Goal: Transaction & Acquisition: Obtain resource

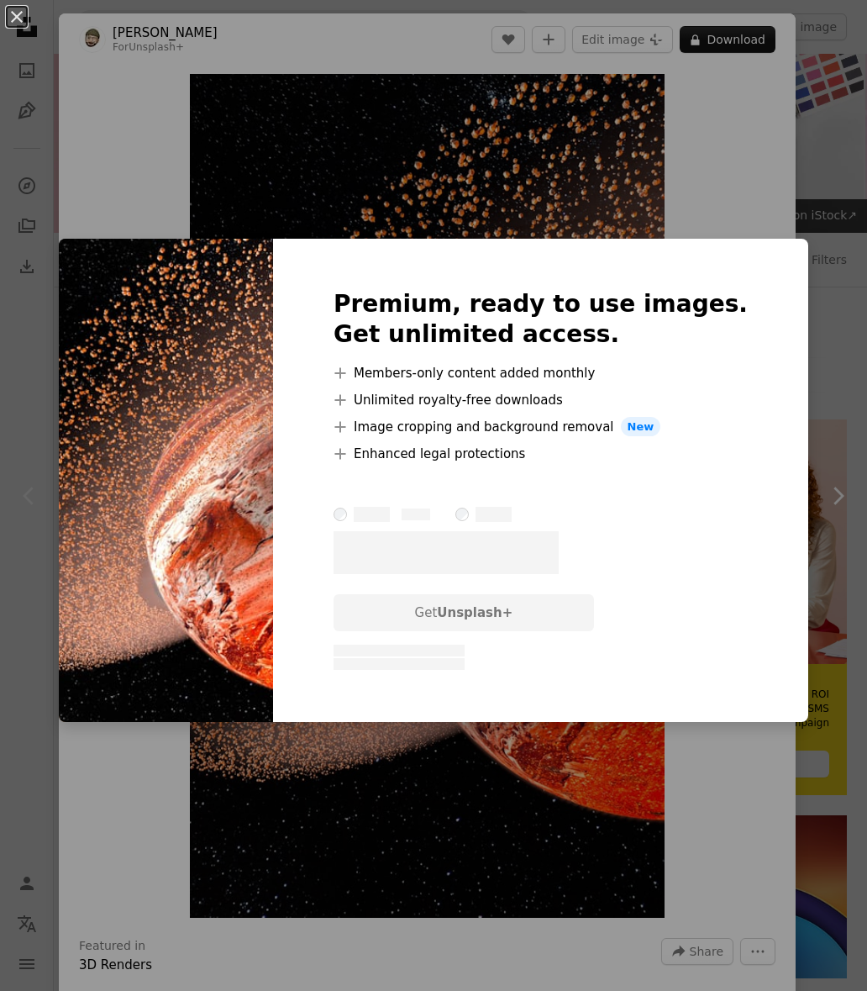
scroll to position [205, 0]
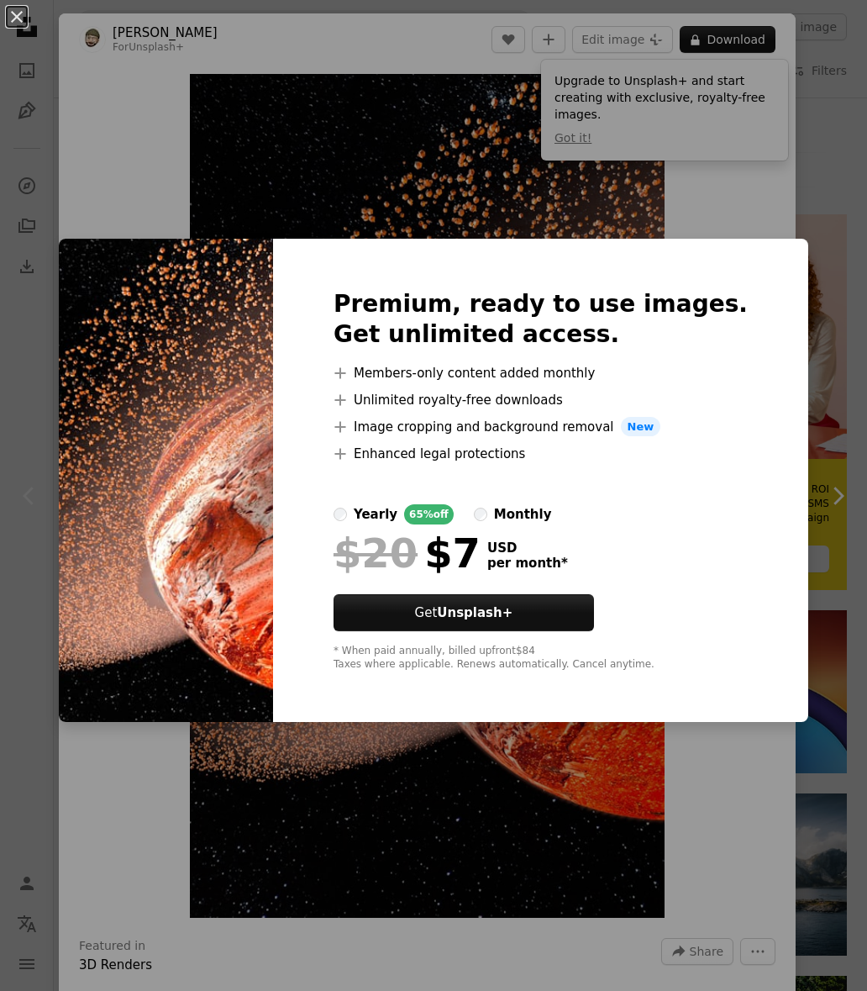
click at [721, 209] on div "An X shape Premium, ready to use images. Get unlimited access. A plus sign Memb…" at bounding box center [433, 495] width 867 height 991
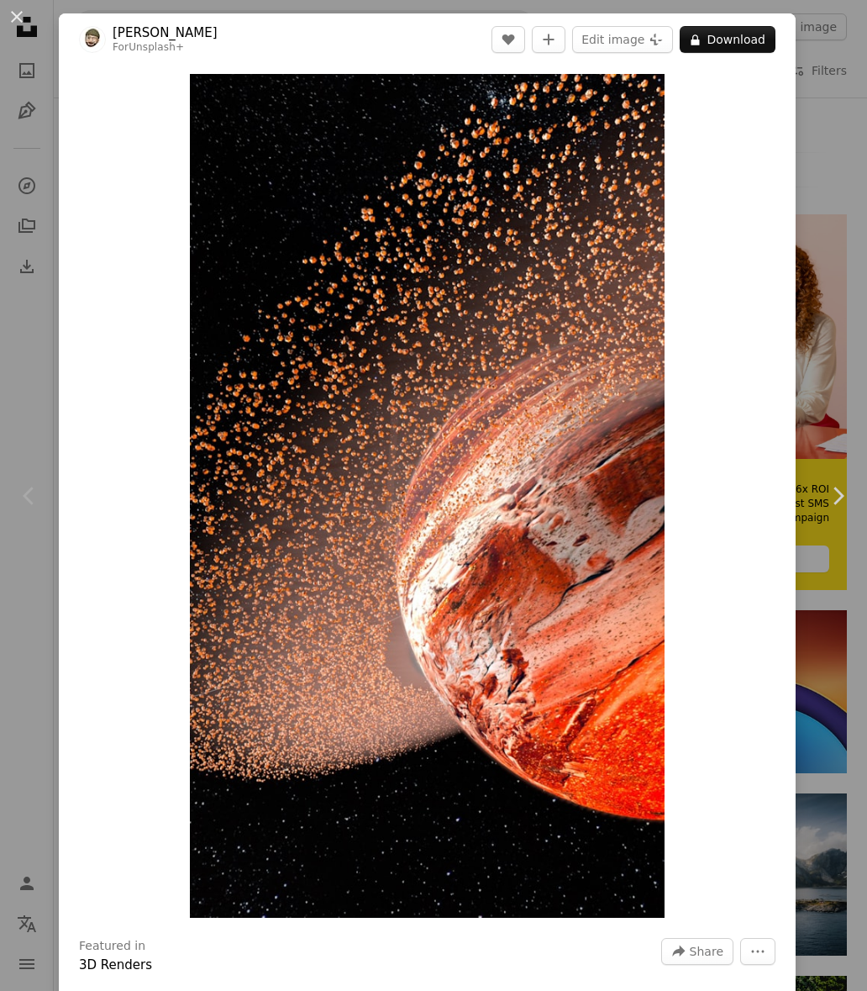
click at [87, 38] on img at bounding box center [92, 39] width 27 height 27
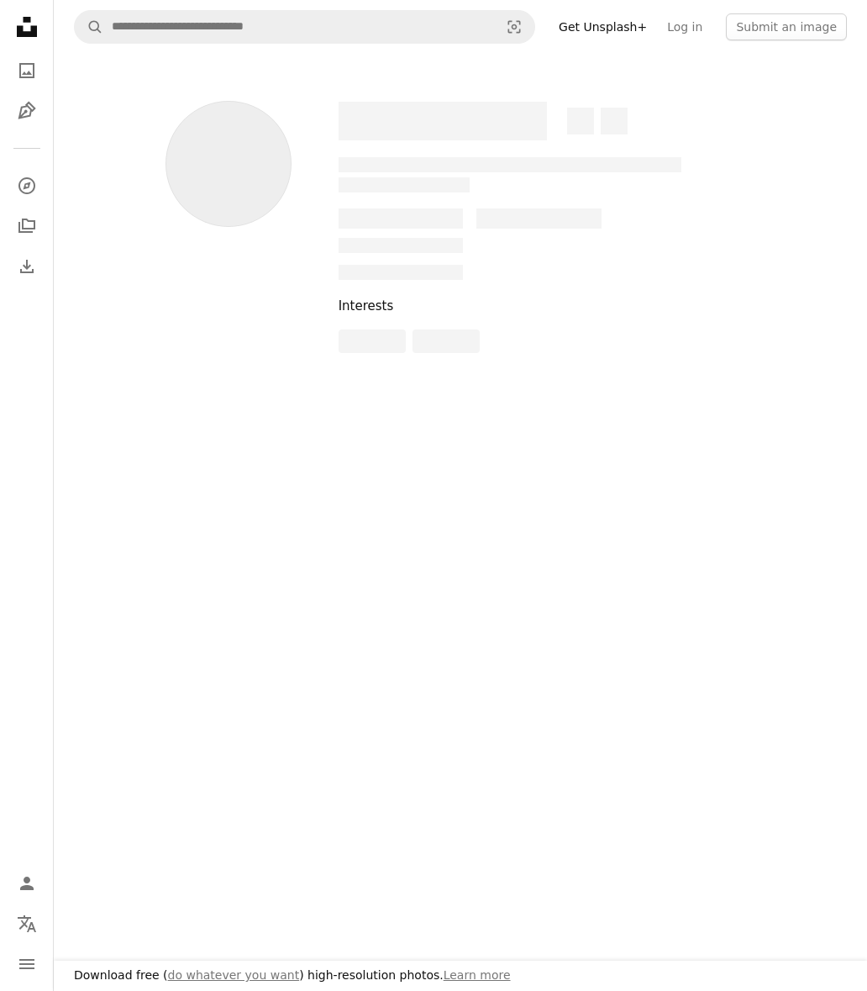
click at [5, 6] on nav "Unsplash logo Unsplash Home A photo Pen Tool A compass A stack of folders Downl…" at bounding box center [27, 495] width 54 height 991
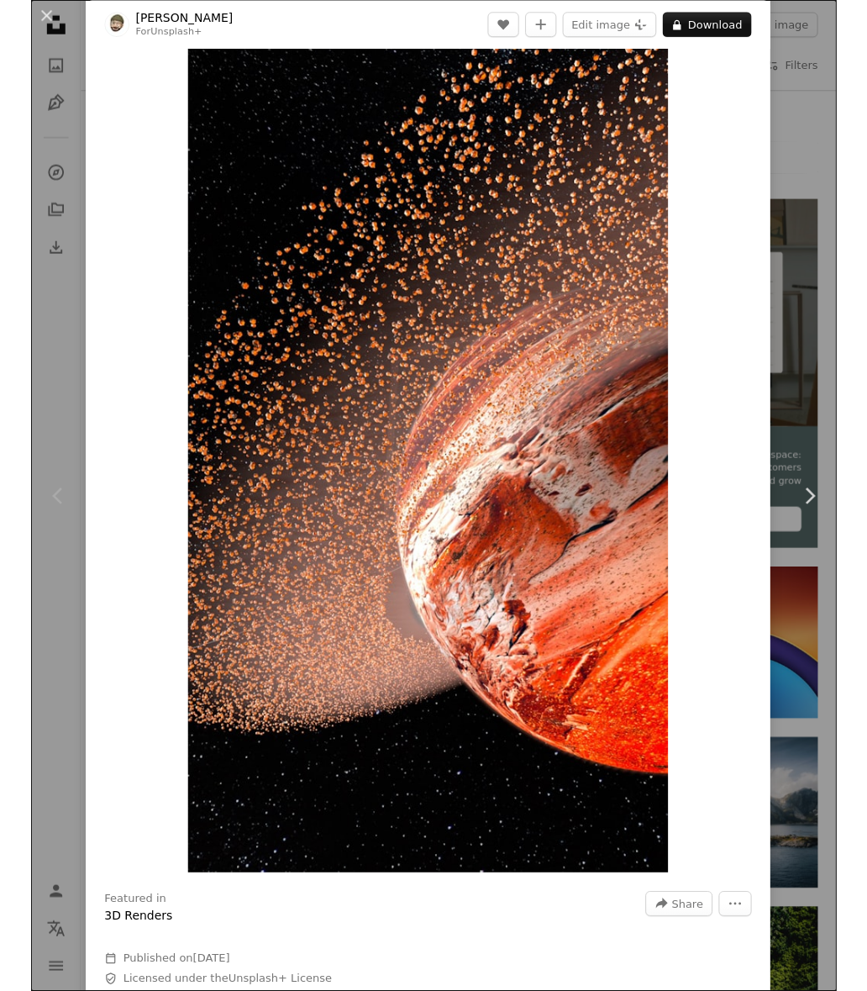
scroll to position [64, 0]
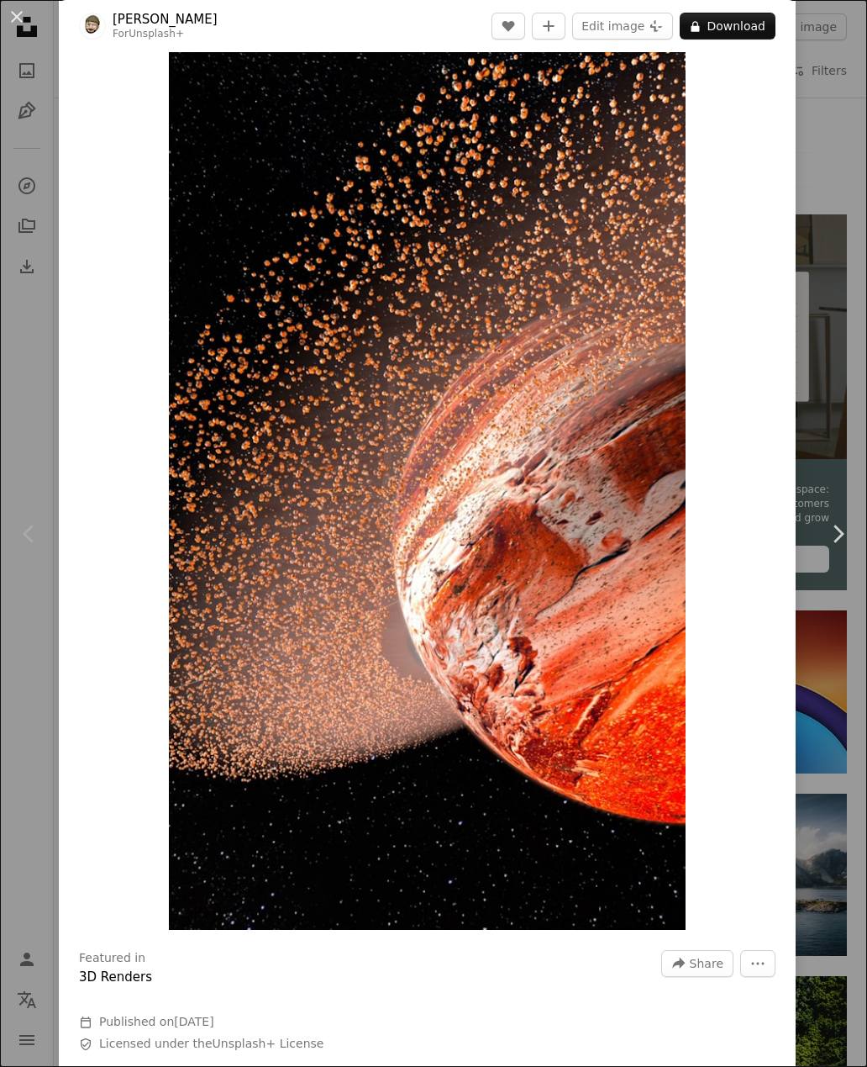
click at [18, 14] on button "An X shape" at bounding box center [17, 17] width 20 height 20
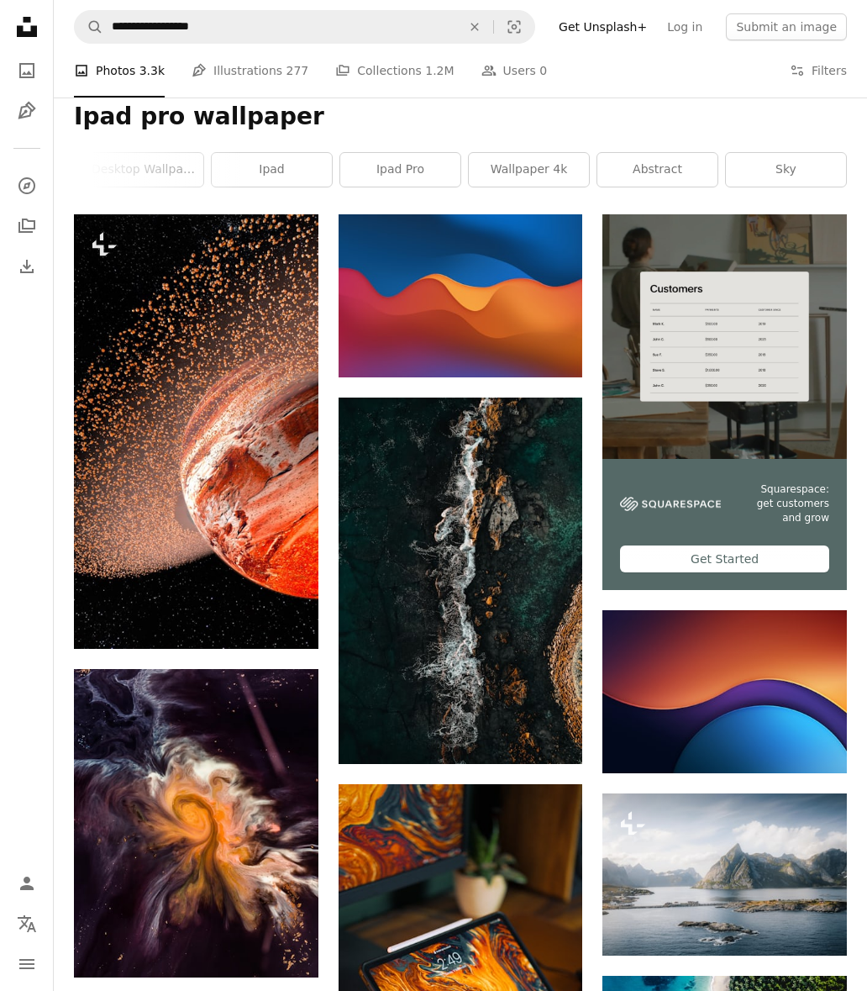
scroll to position [0, 763]
click at [816, 89] on button "Filters Filters" at bounding box center [818, 71] width 57 height 54
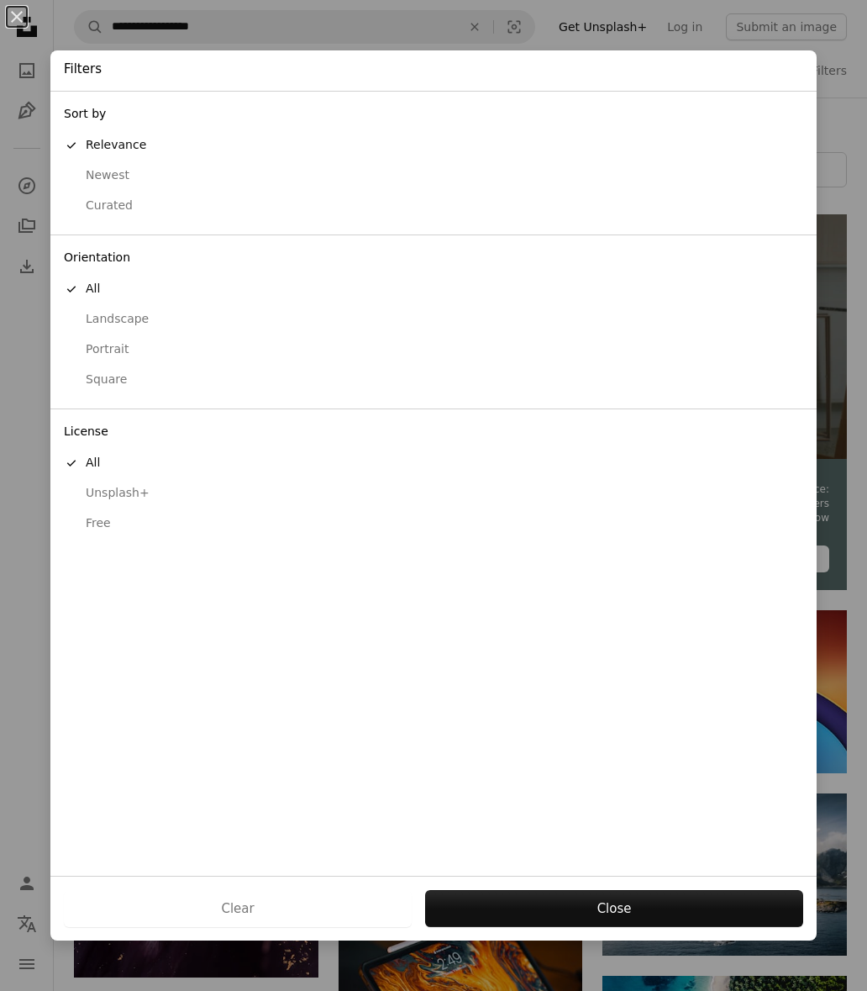
click at [140, 508] on button "Free" at bounding box center [433, 523] width 767 height 30
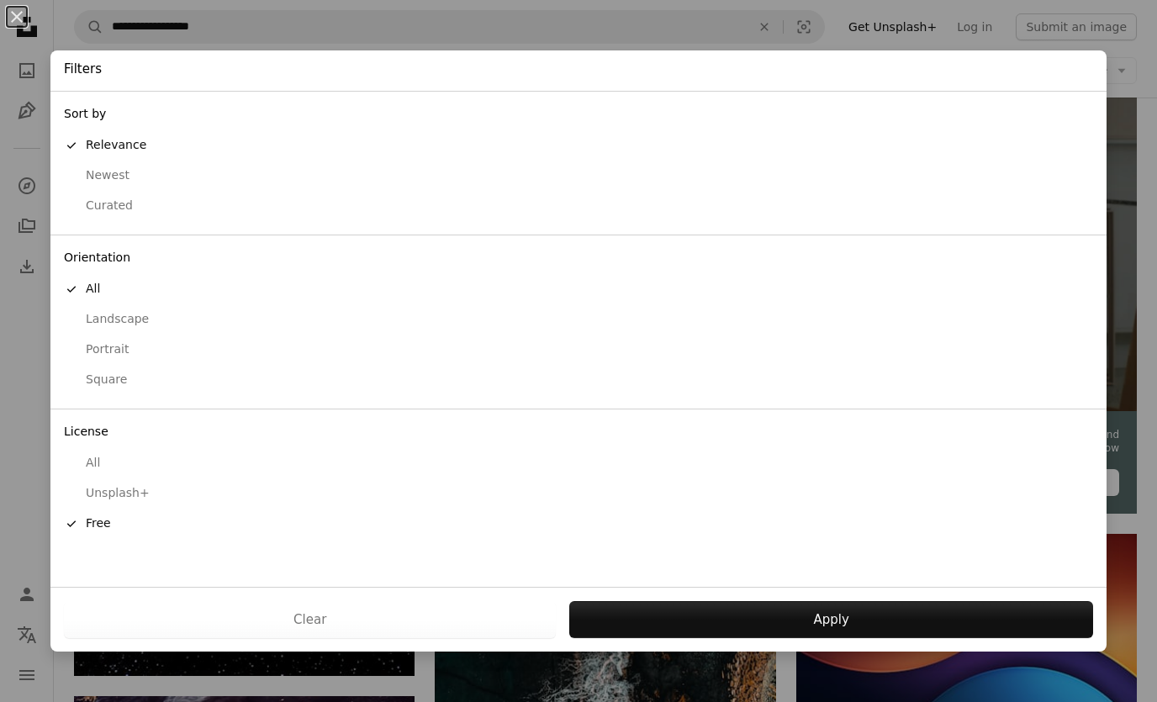
scroll to position [0, 474]
click at [867, 638] on button "Apply" at bounding box center [831, 619] width 524 height 37
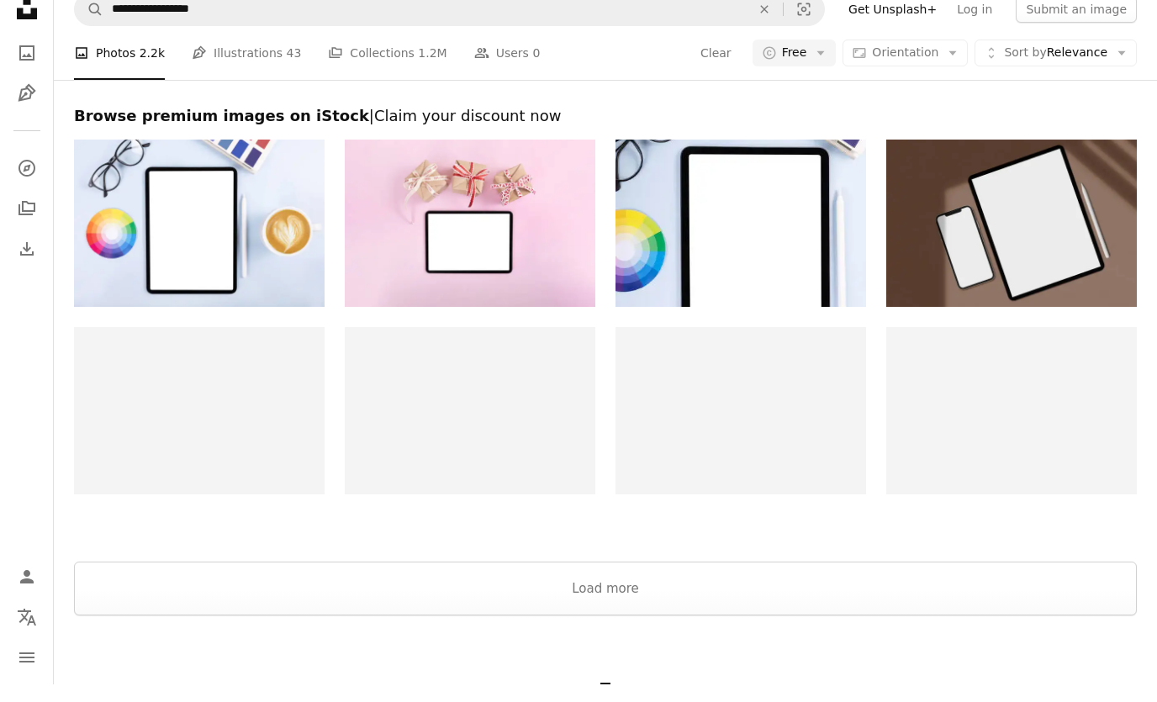
scroll to position [4167, 0]
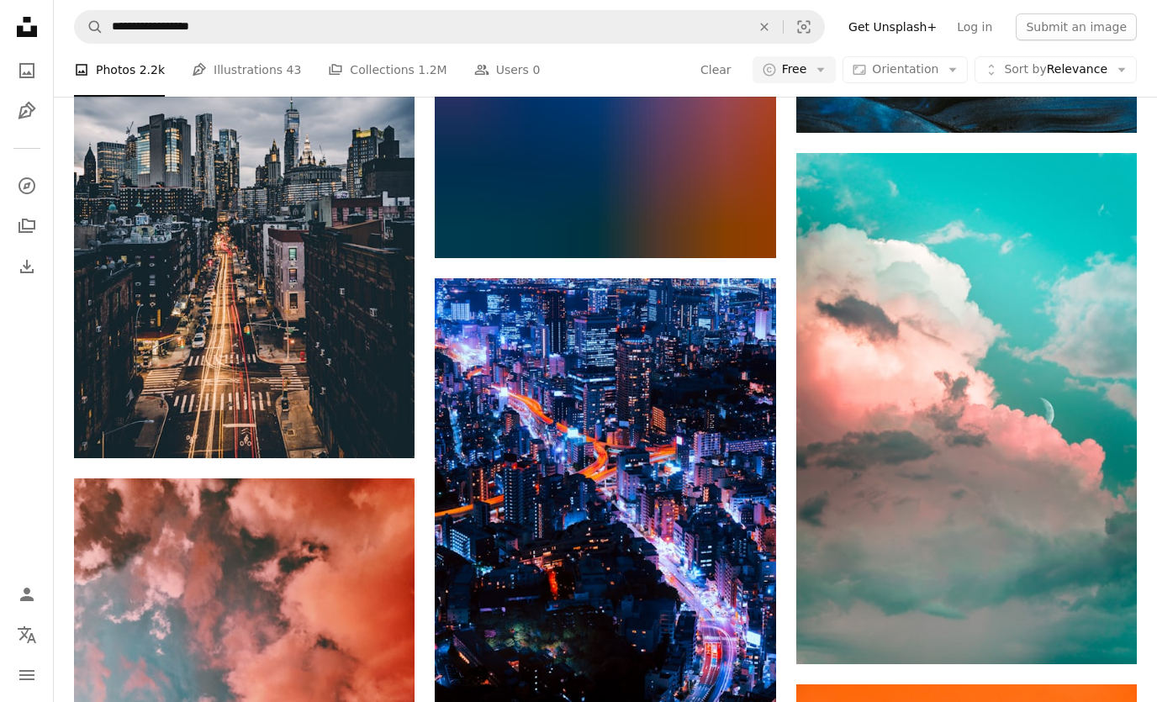
scroll to position [30263, 0]
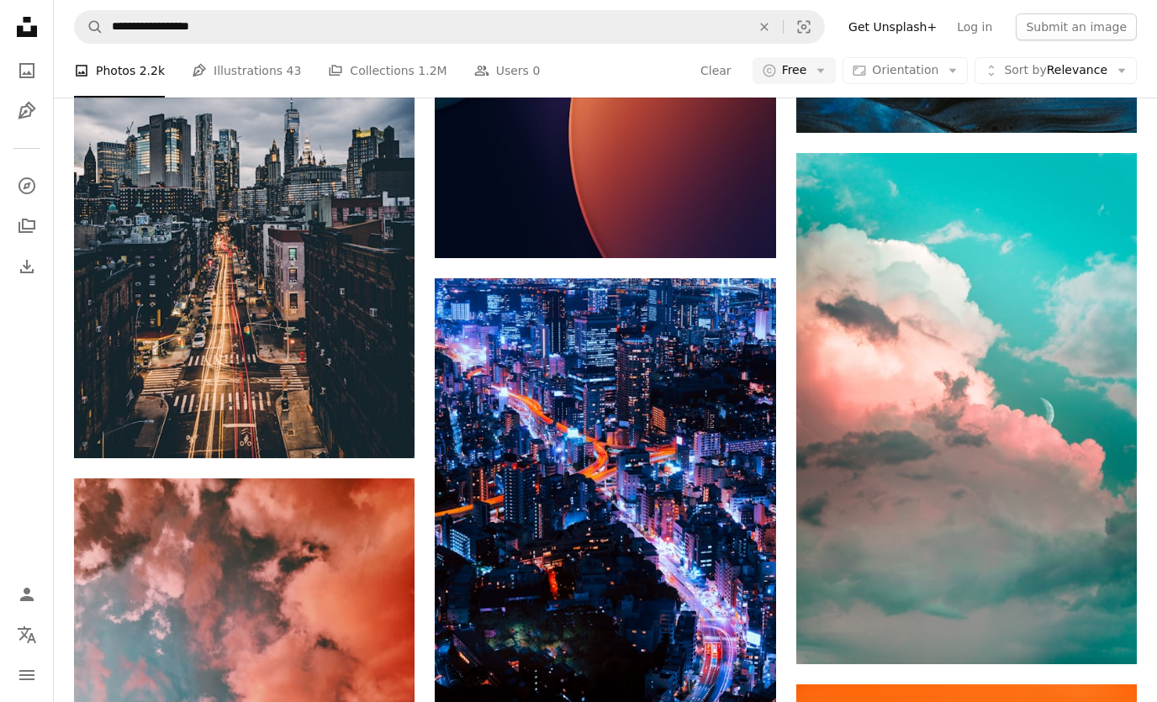
click at [511, 533] on img at bounding box center [605, 491] width 340 height 426
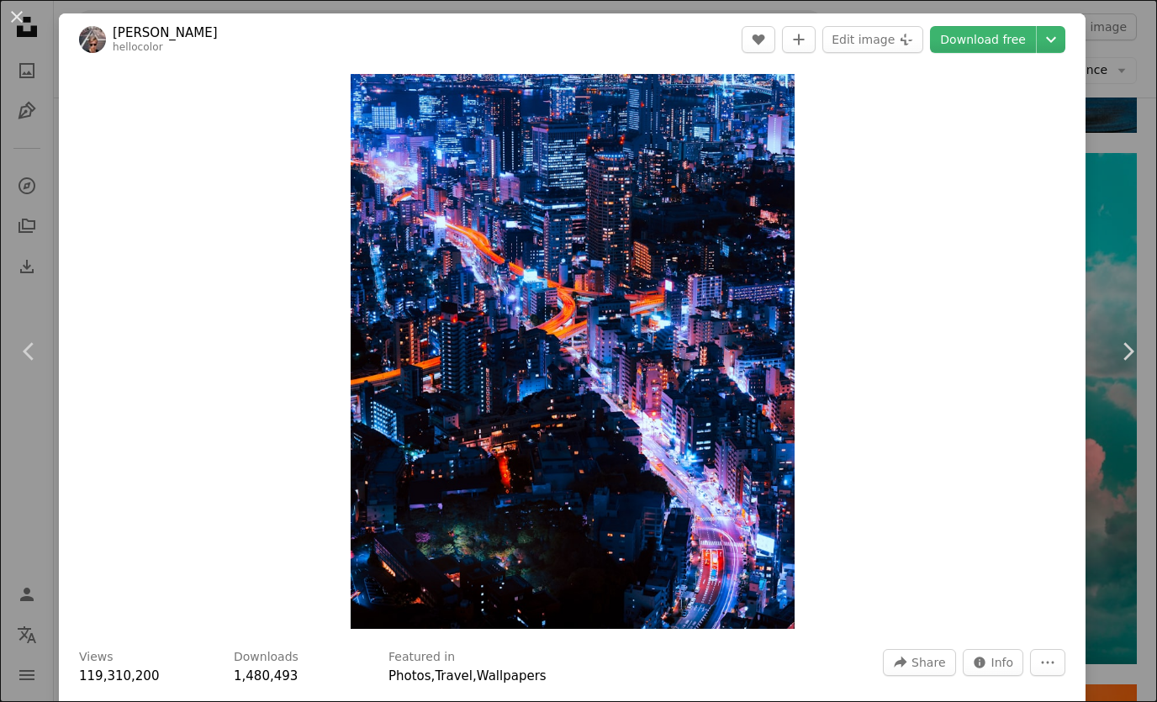
click at [22, 18] on button "An X shape" at bounding box center [17, 17] width 20 height 20
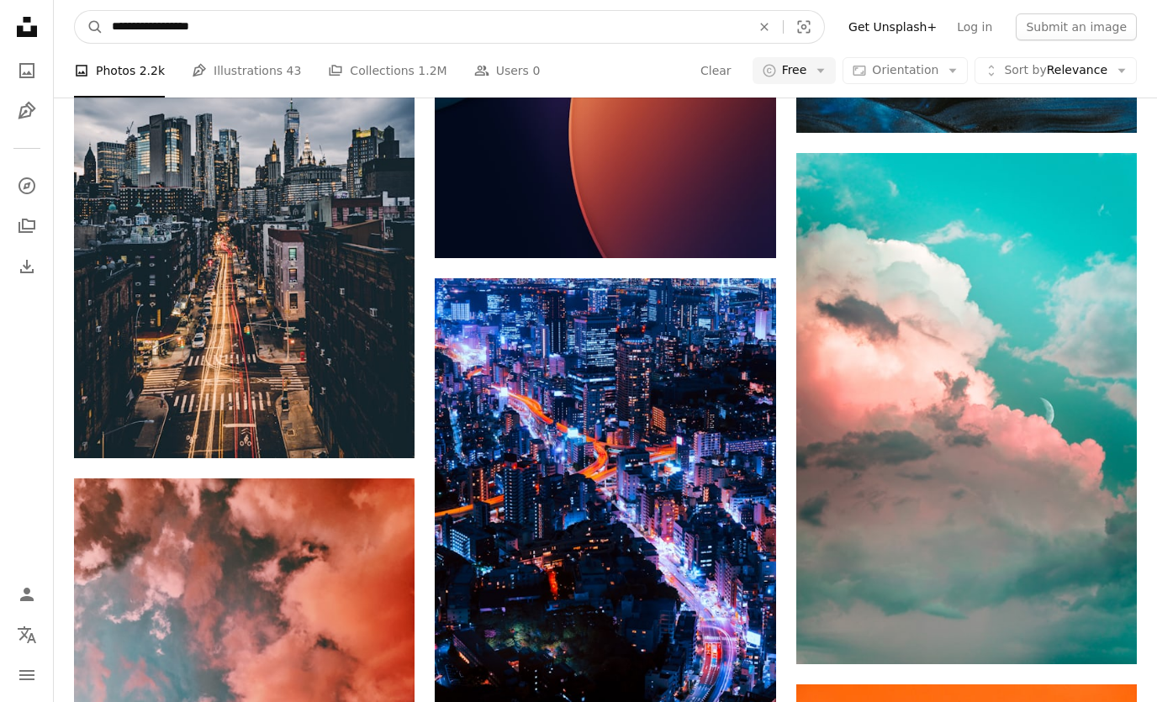
click at [229, 24] on input "**********" at bounding box center [424, 27] width 642 height 32
type input "**********"
click at [89, 27] on button "A magnifying glass" at bounding box center [89, 27] width 29 height 32
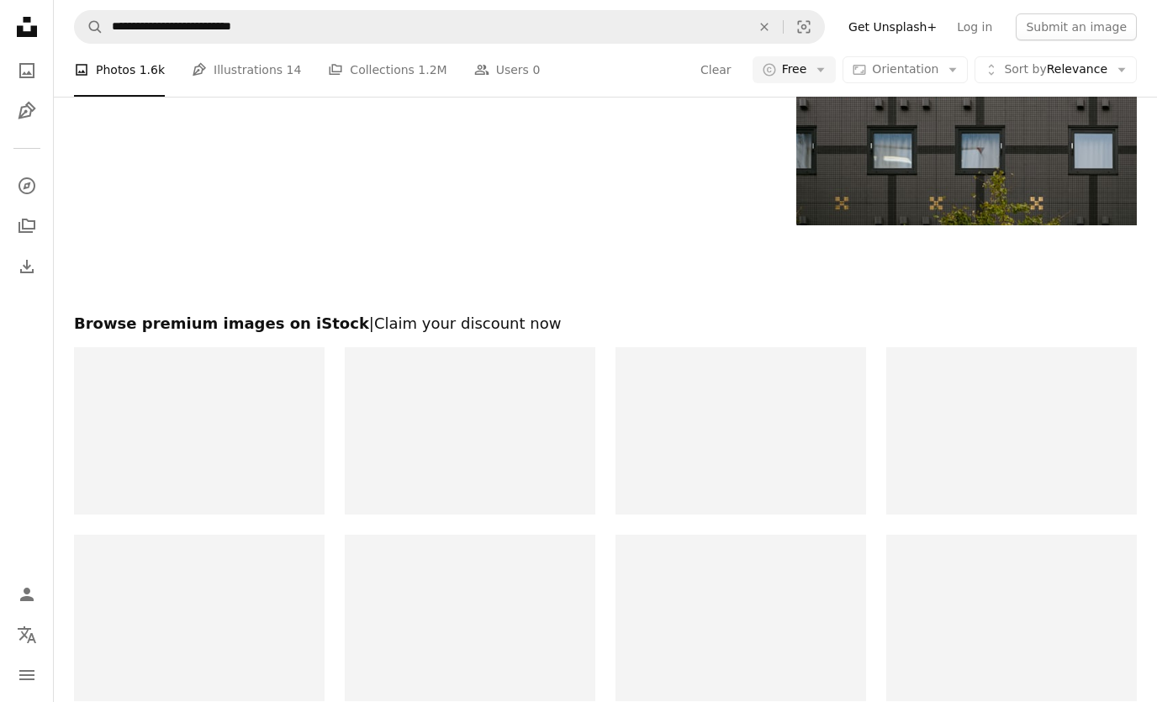
scroll to position [3485, 0]
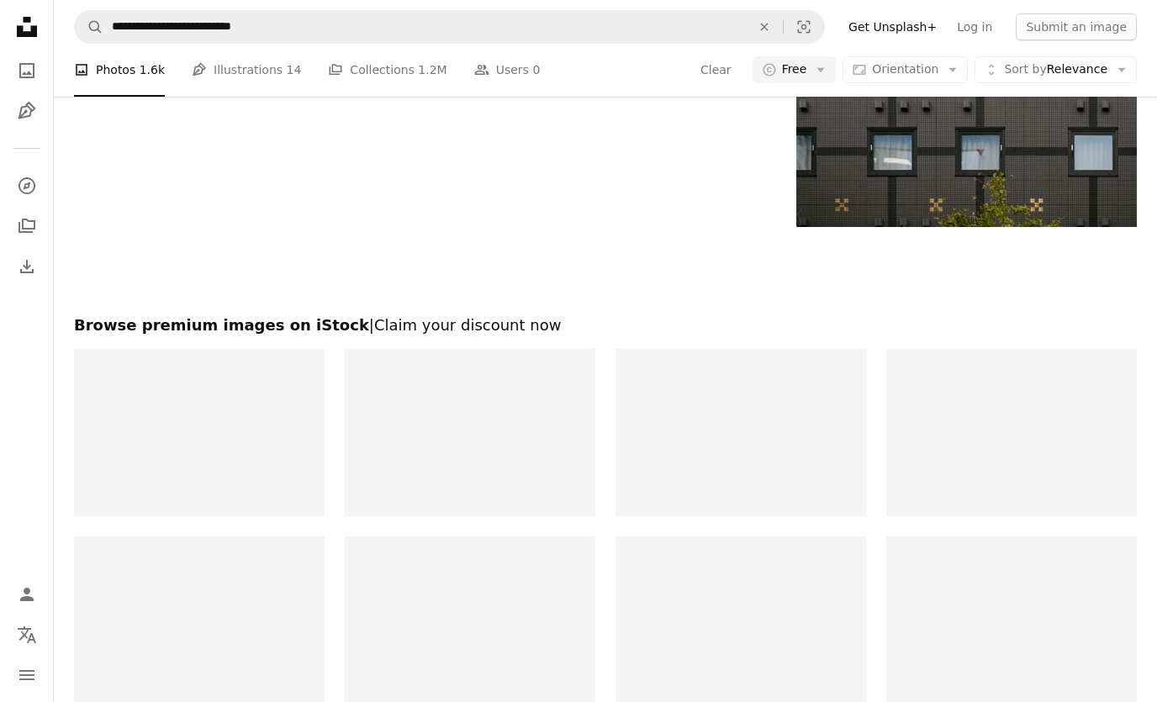
click at [355, 60] on link "A stack of folders Collections 1.2M" at bounding box center [387, 71] width 119 height 54
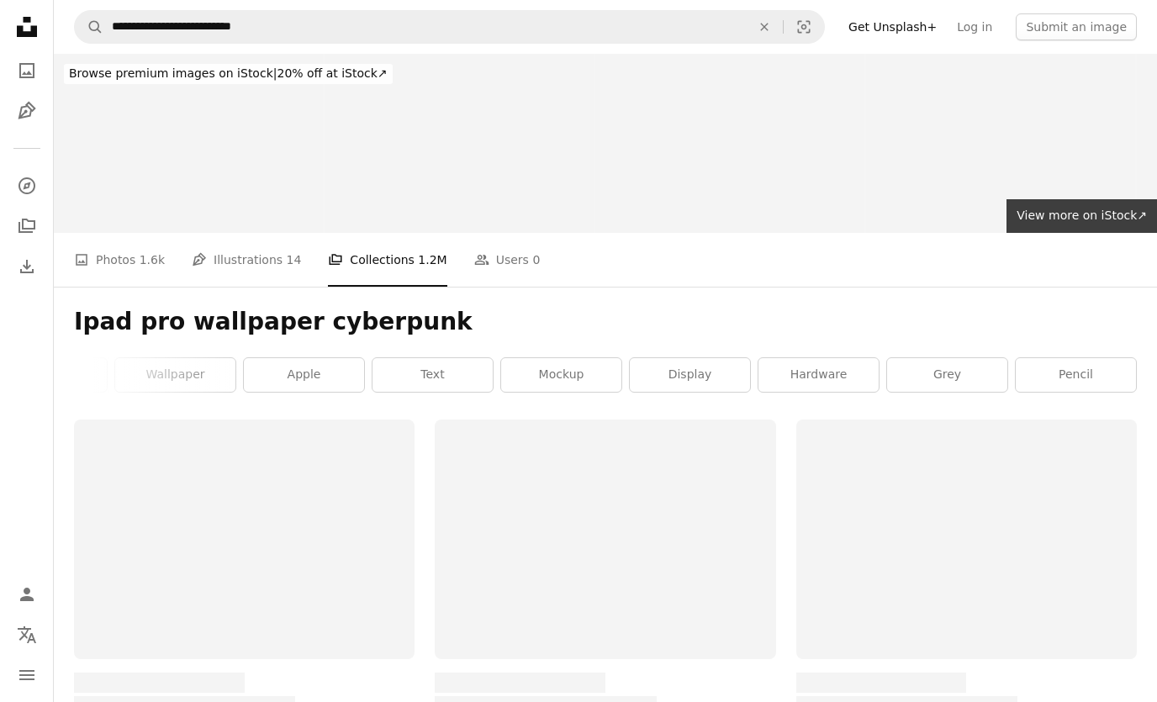
click at [355, 60] on link "Browse premium images on iStock | 20% off at iStock ↗ Browse premium images on …" at bounding box center [228, 74] width 349 height 40
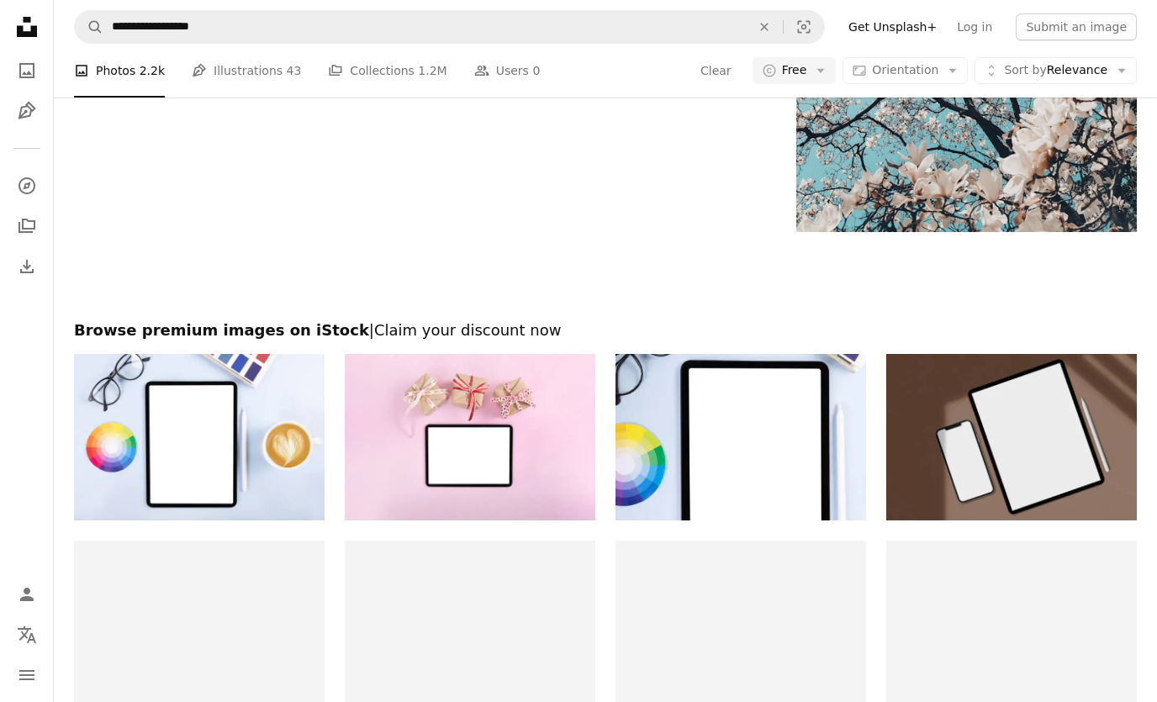
scroll to position [33903, 0]
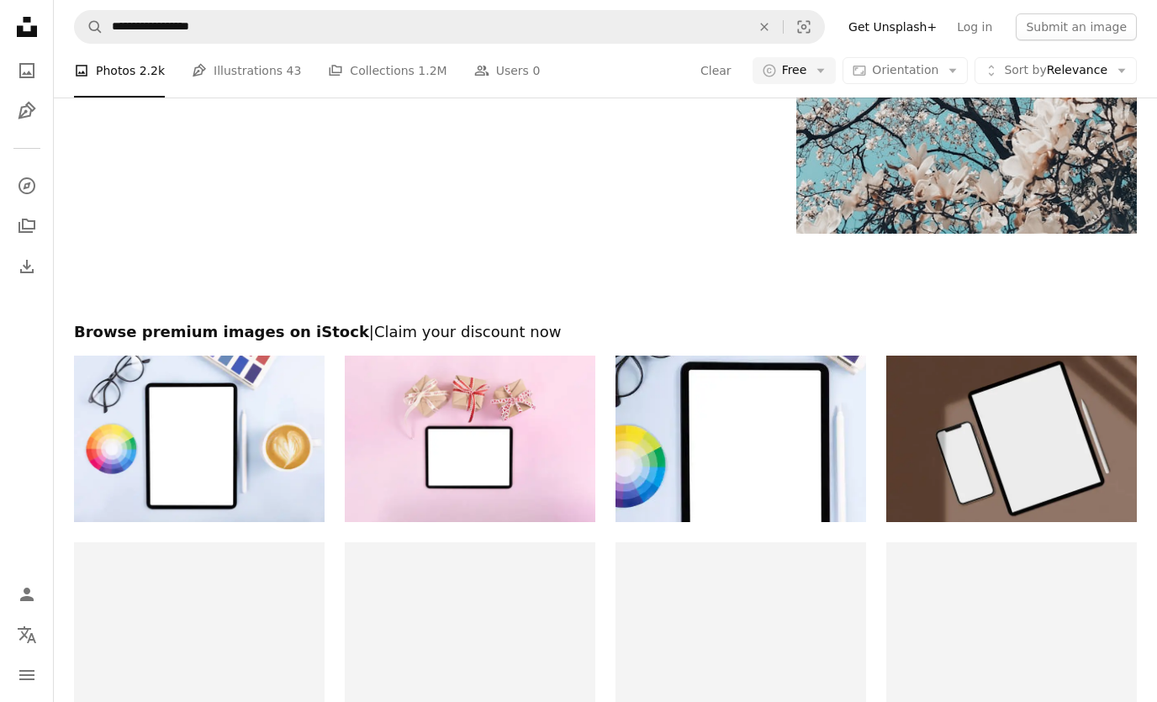
click at [277, 74] on link "Pen Tool Illustrations 43" at bounding box center [246, 71] width 109 height 54
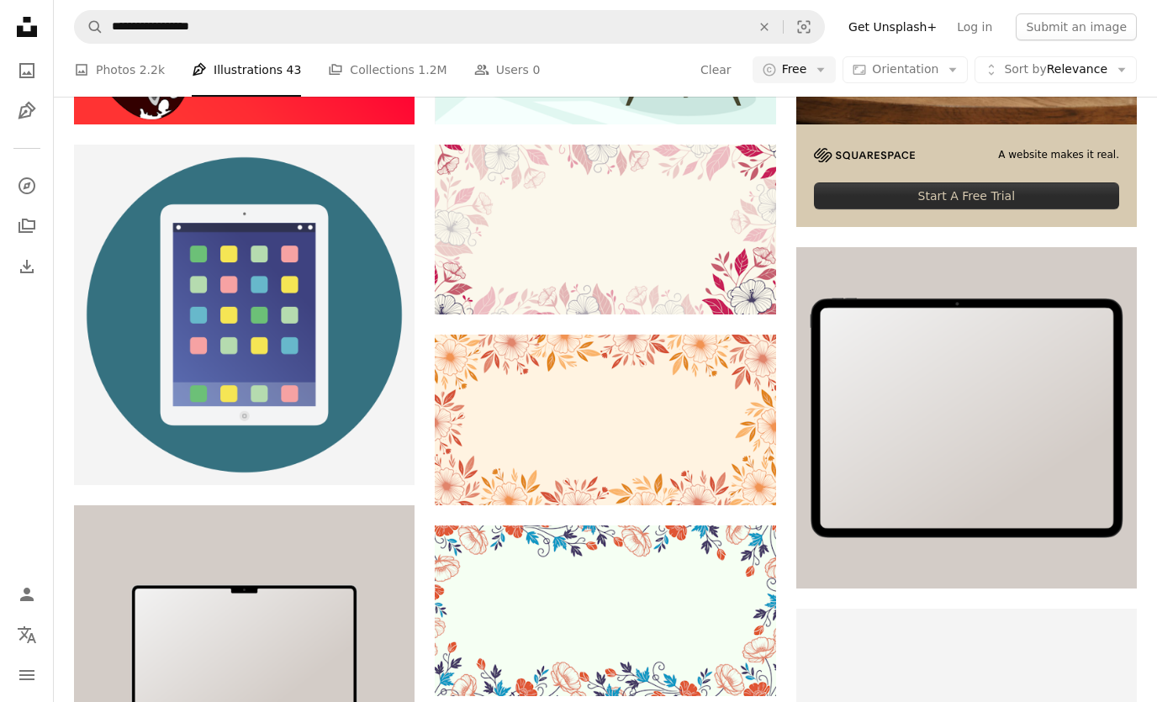
scroll to position [636, 0]
click at [353, 69] on link "A stack of folders Collections 1.2M" at bounding box center [387, 71] width 119 height 54
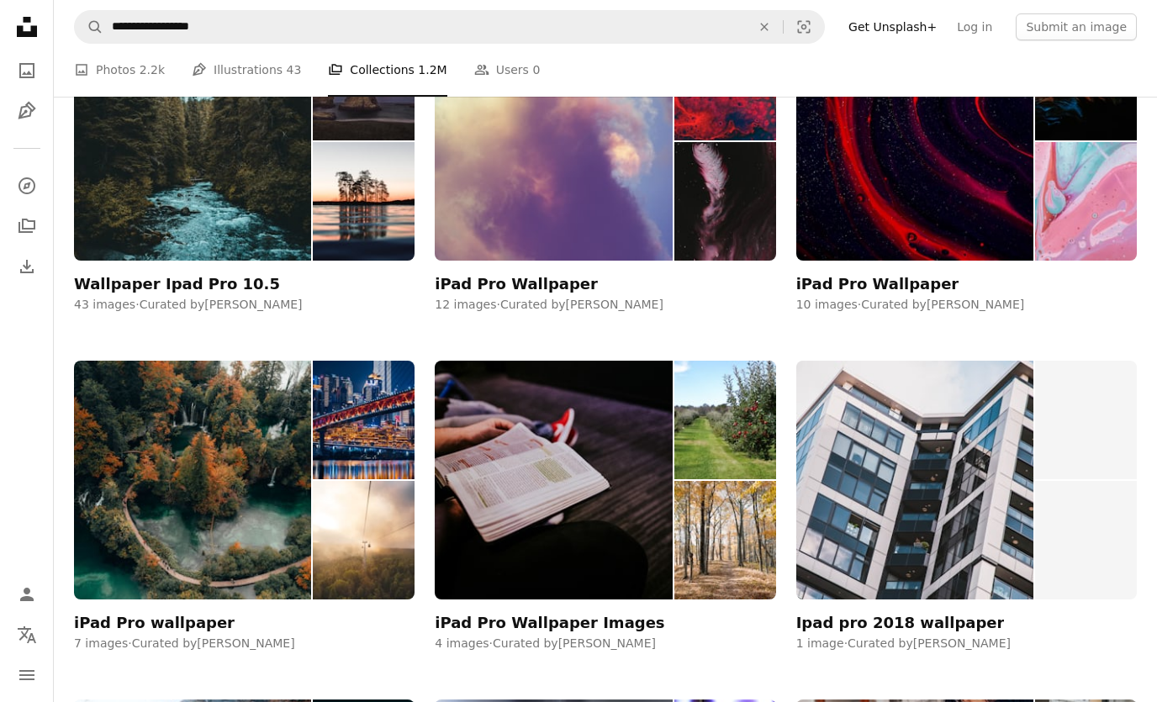
scroll to position [398, 0]
click at [235, 442] on img at bounding box center [192, 480] width 237 height 239
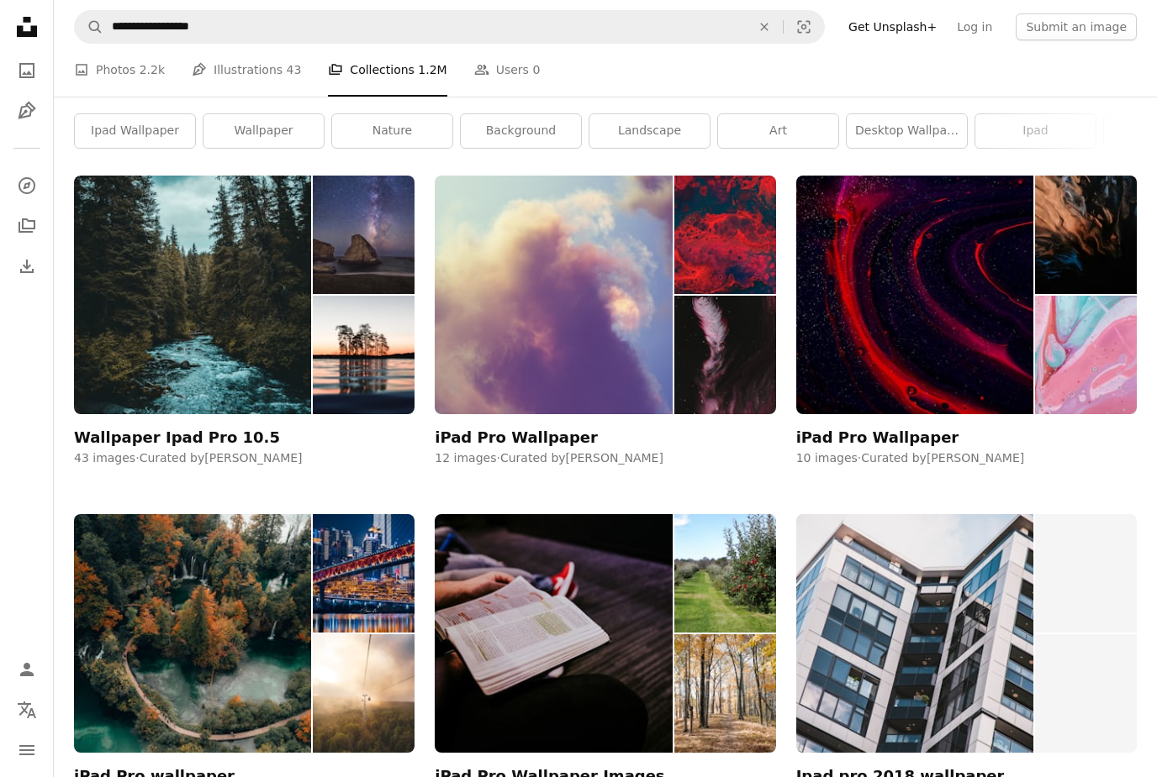
scroll to position [236, 0]
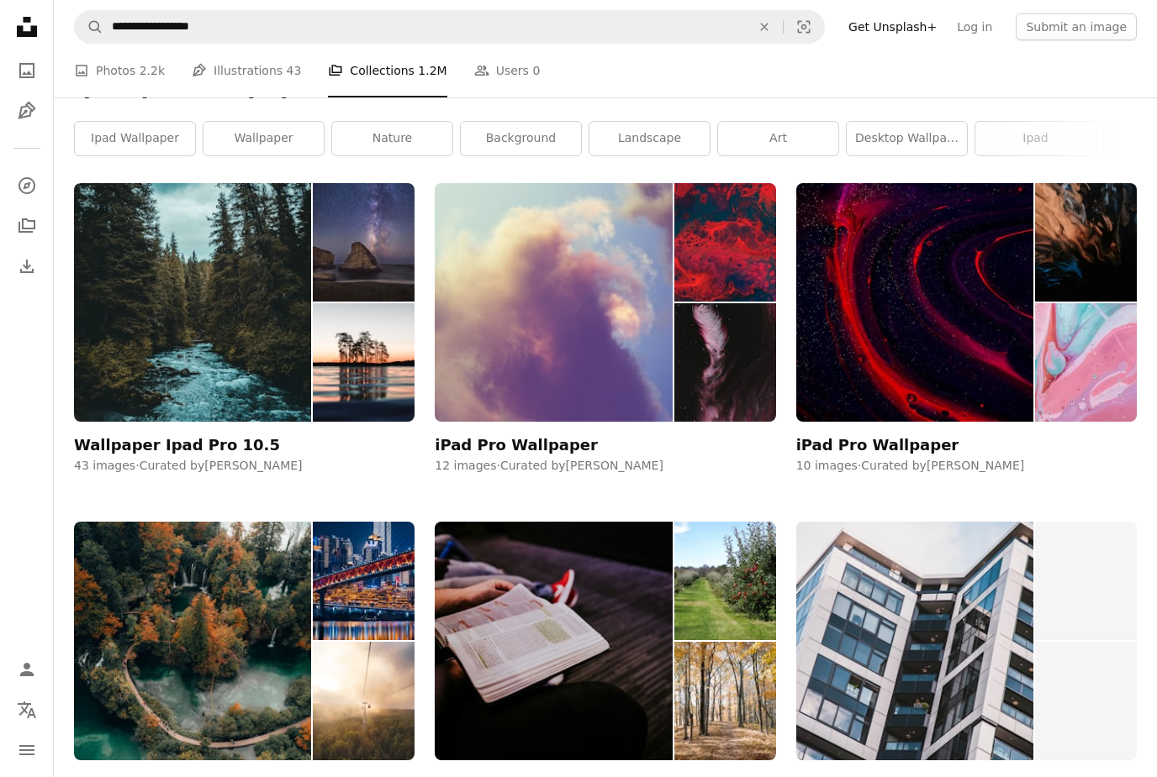
click at [573, 331] on img at bounding box center [553, 302] width 237 height 239
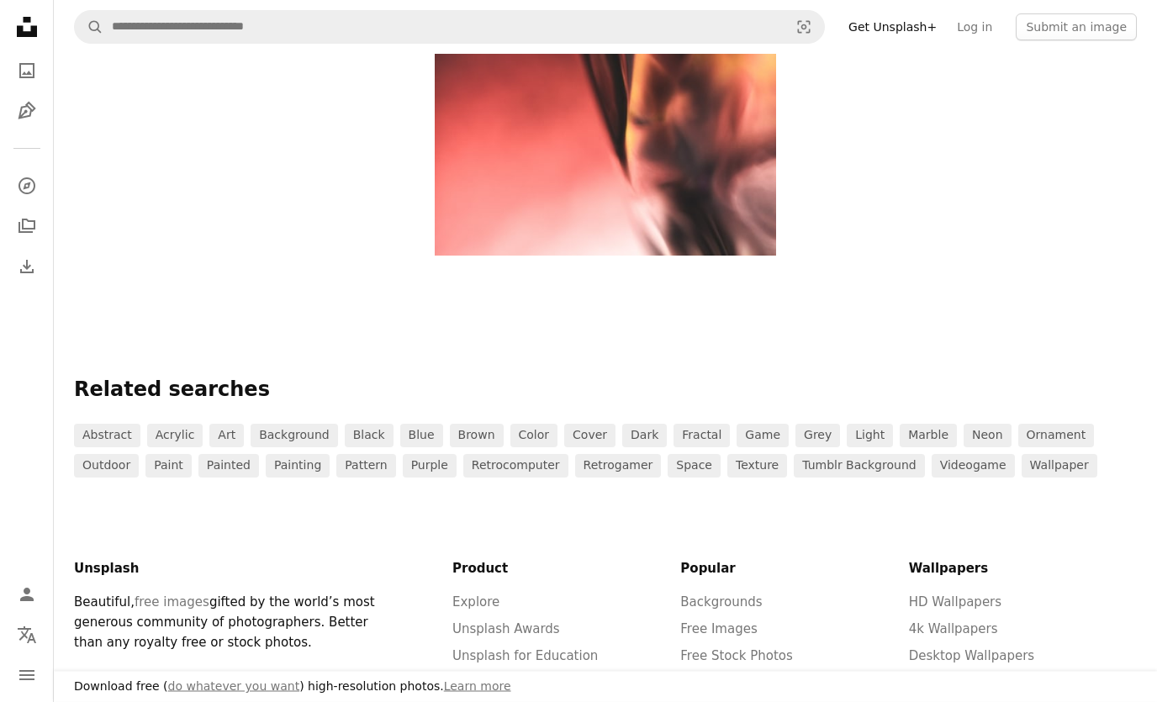
scroll to position [796, 0]
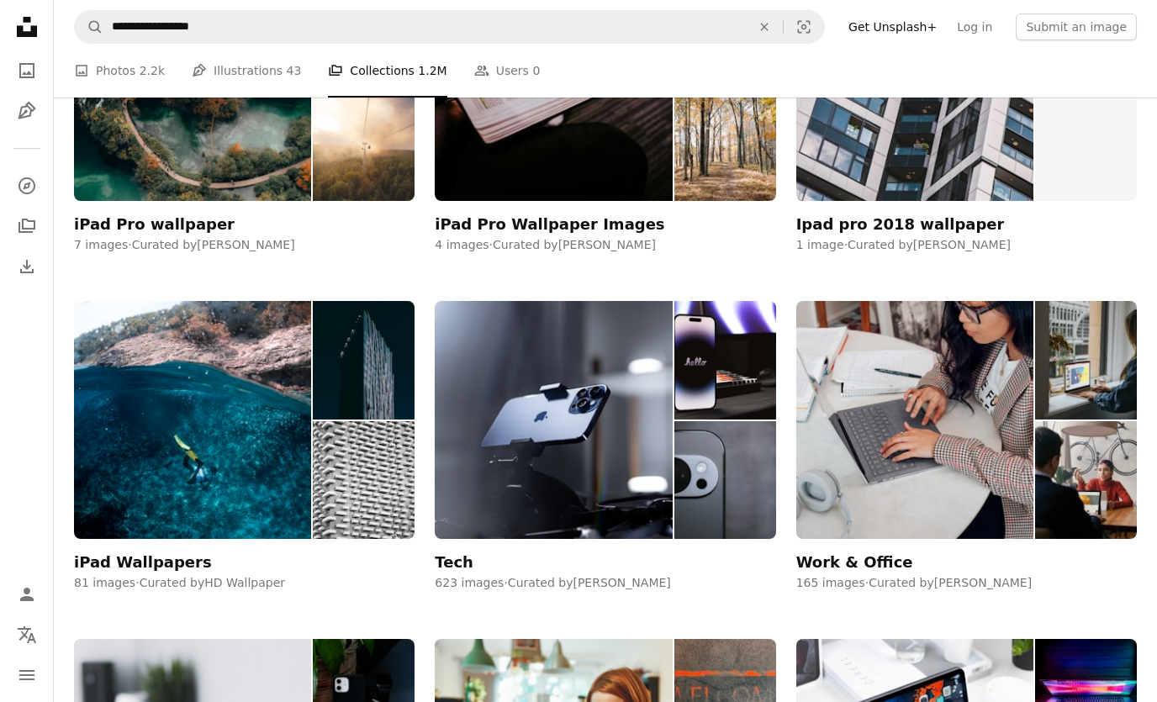
scroll to position [263, 0]
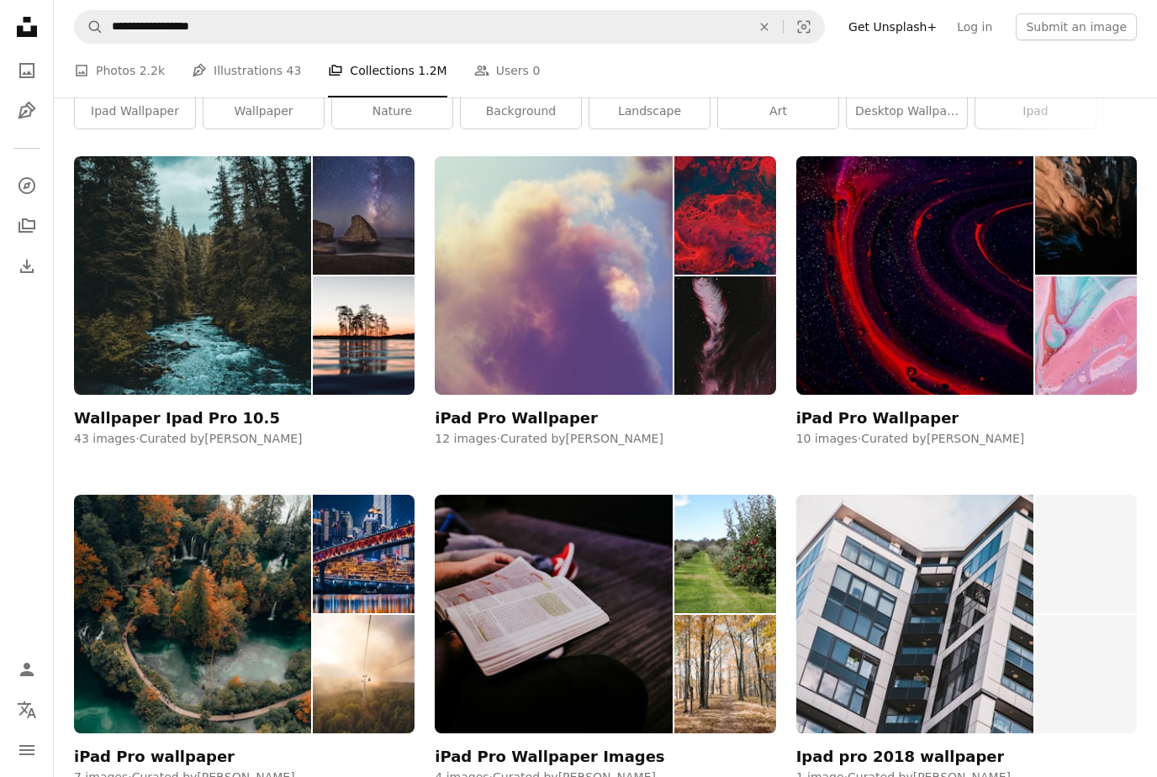
click at [140, 92] on link "A photo Photos 2.2k" at bounding box center [119, 71] width 91 height 54
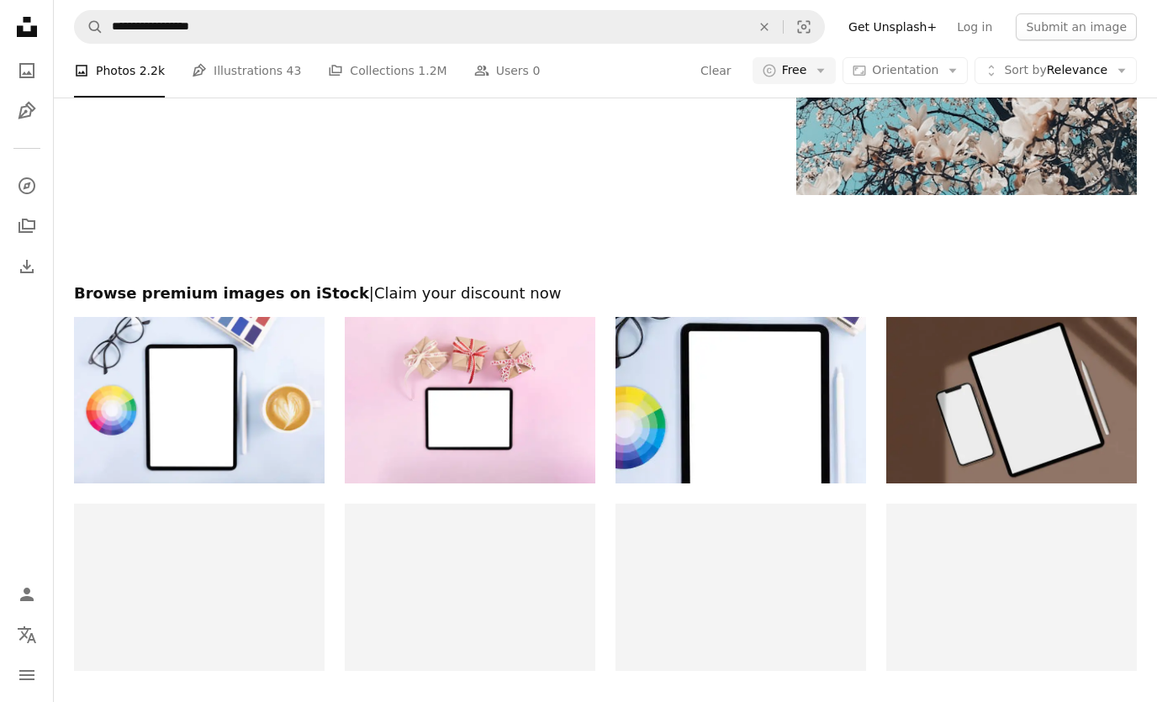
scroll to position [34088, 0]
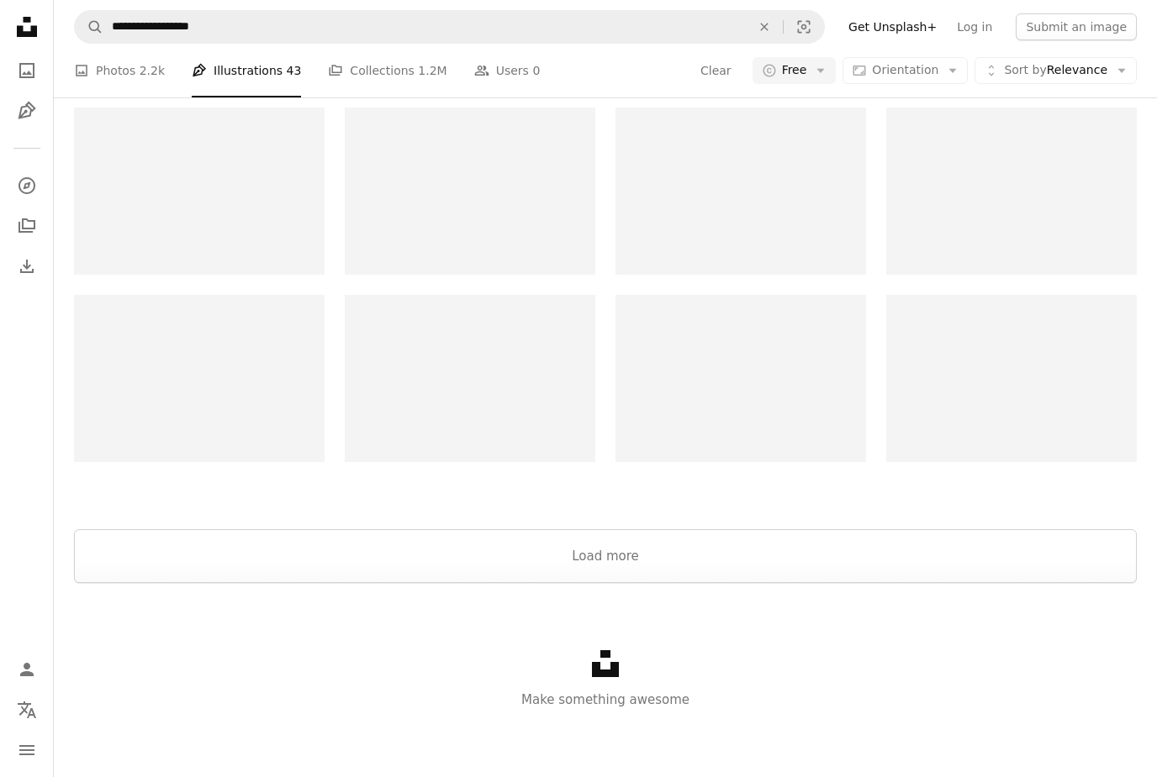
scroll to position [2526, 0]
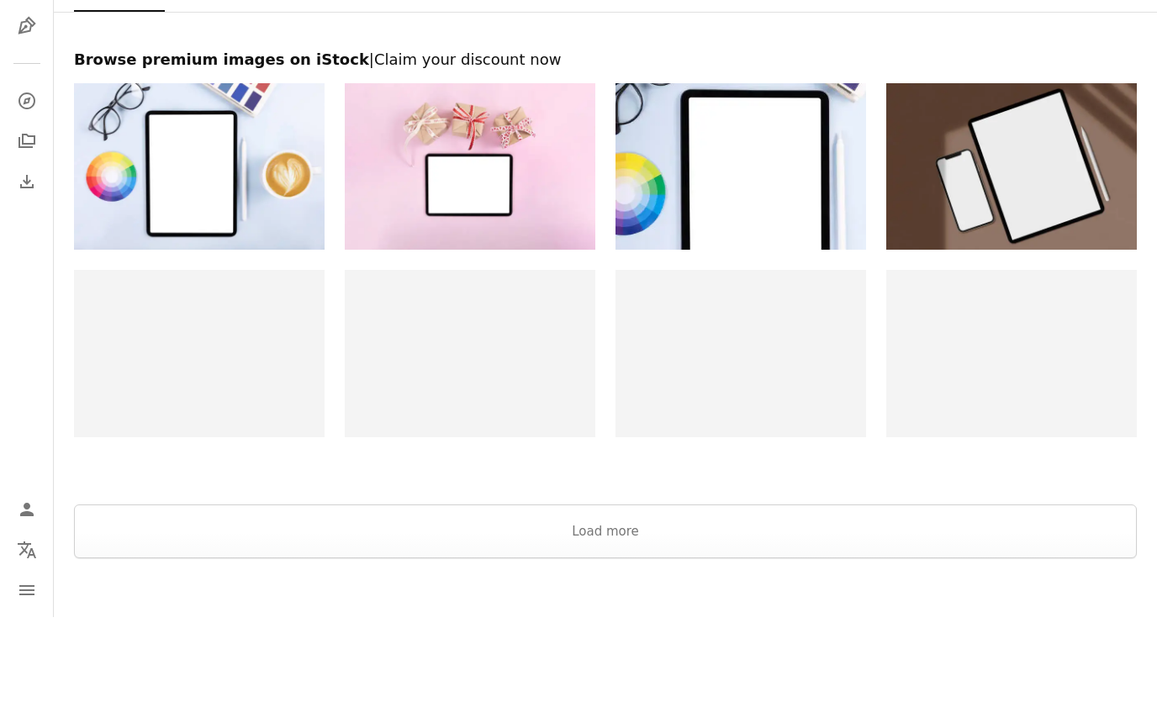
scroll to position [34089, 0]
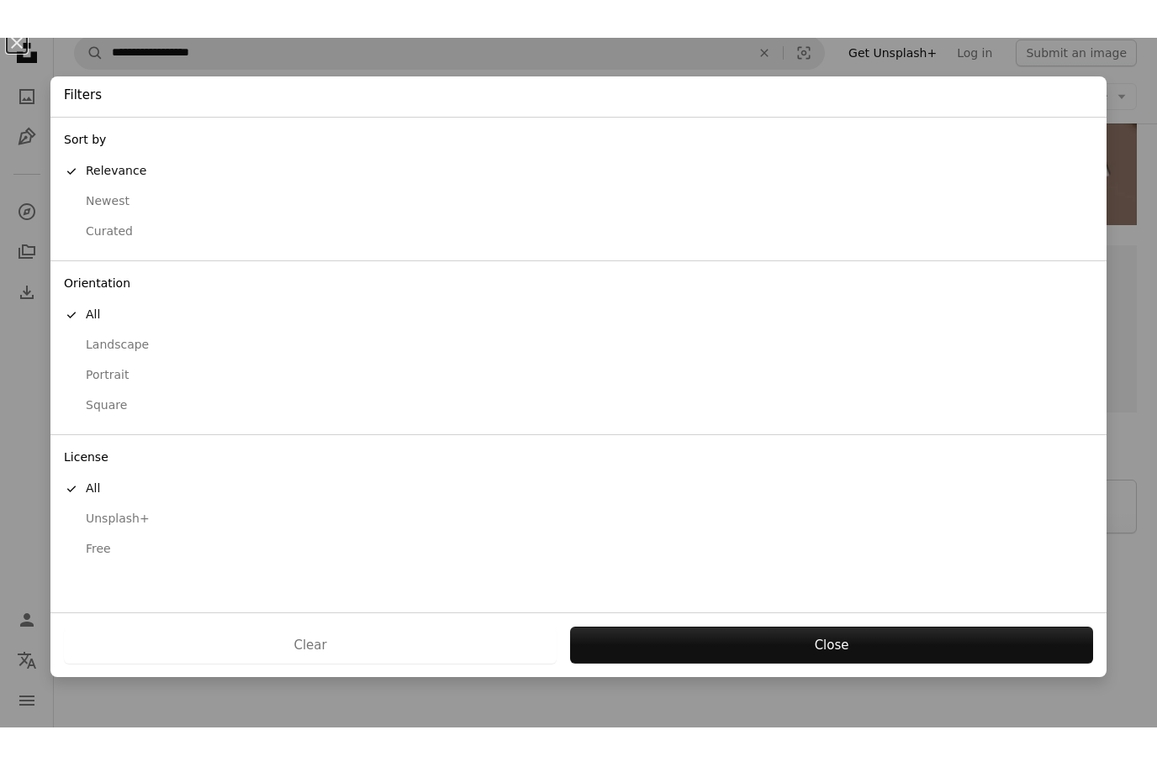
scroll to position [350, 0]
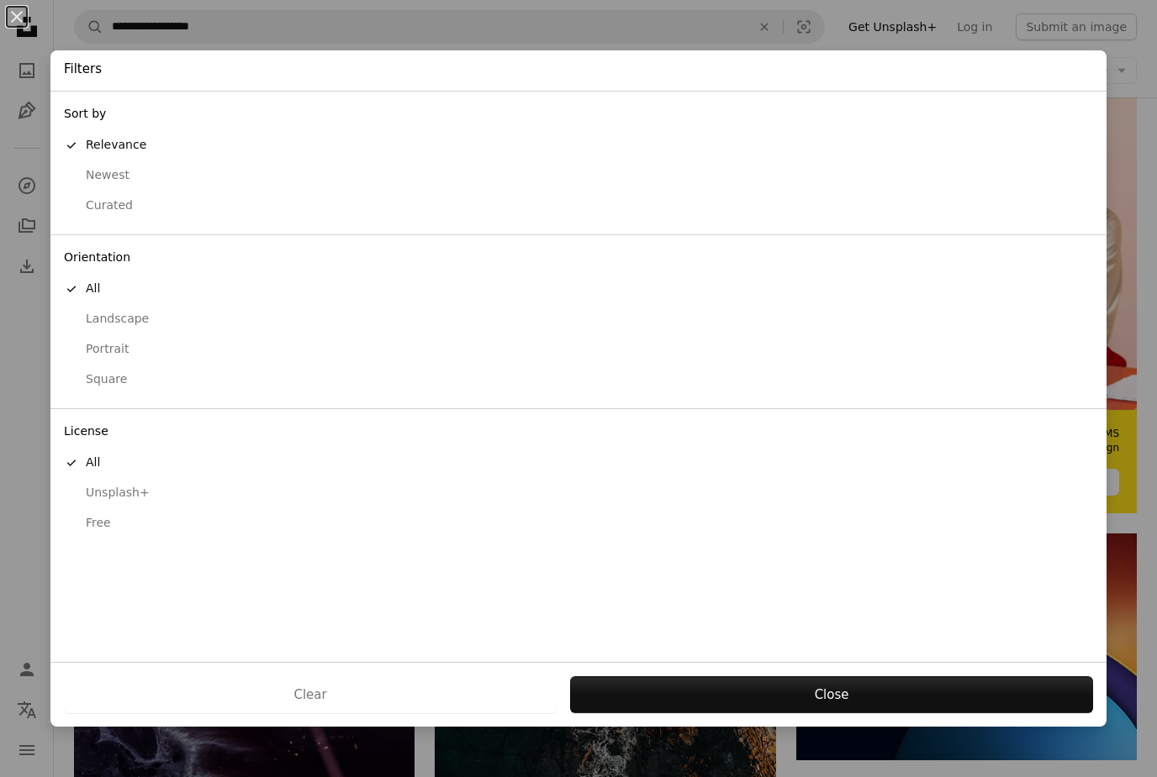
click at [10, 14] on button "An X shape" at bounding box center [17, 17] width 20 height 20
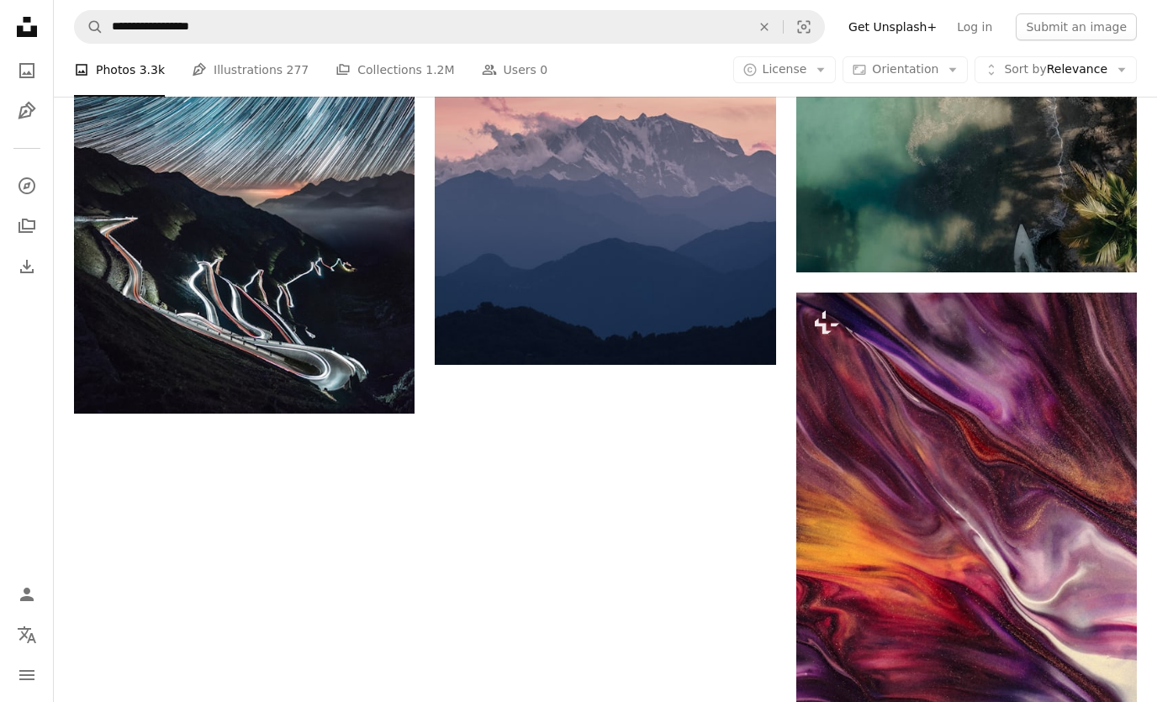
scroll to position [3035, 0]
